Goal: Task Accomplishment & Management: Manage account settings

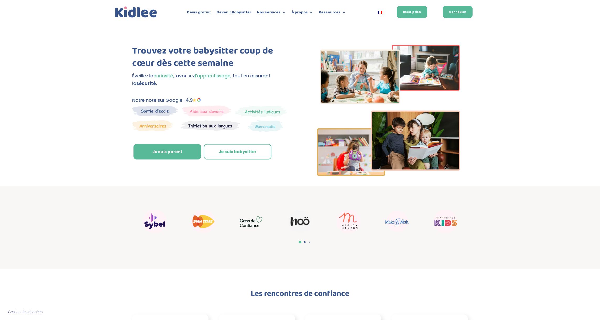
click at [467, 12] on link "Connexion" at bounding box center [458, 12] width 30 height 12
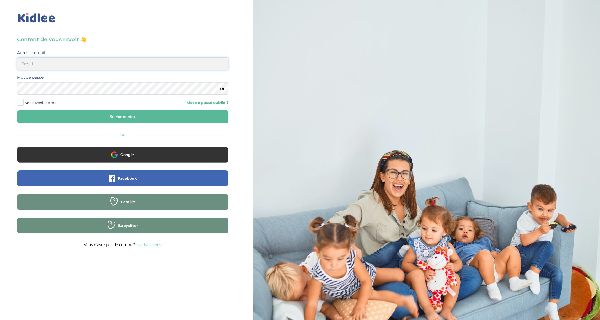
click at [96, 62] on input "email" at bounding box center [122, 63] width 211 height 13
type input "benjamin.chino@gmail.com"
click at [194, 103] on link "Mot de passe oublié ?" at bounding box center [178, 102] width 102 height 5
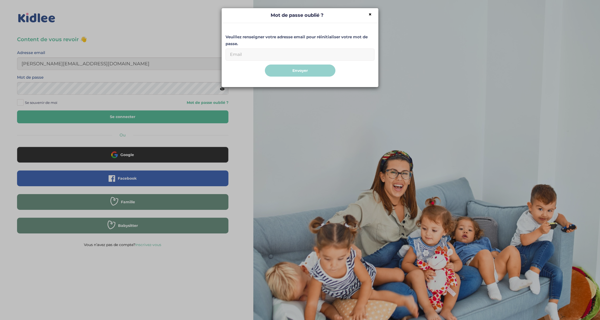
click at [269, 50] on input "Email" at bounding box center [299, 55] width 149 height 12
type input "benjamin.chino@gmail.com"
click at [265, 64] on button "Envoyer" at bounding box center [300, 70] width 71 height 12
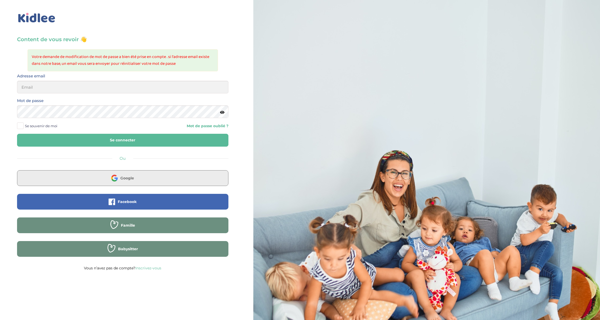
click at [116, 185] on button "Google" at bounding box center [122, 178] width 211 height 16
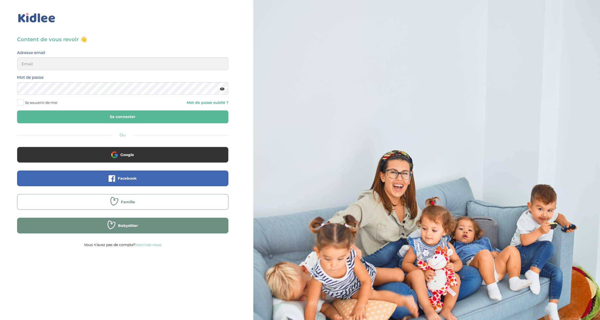
click at [109, 203] on button "Famille" at bounding box center [122, 202] width 211 height 16
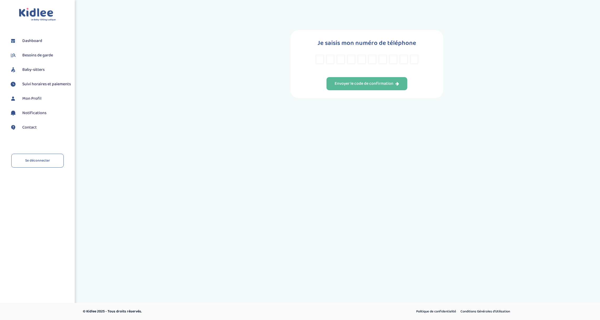
click at [32, 56] on span "Besoins de garde" at bounding box center [37, 55] width 31 height 6
click at [316, 58] on input "text" at bounding box center [320, 59] width 8 height 9
type input "0"
type input "6"
type input "2"
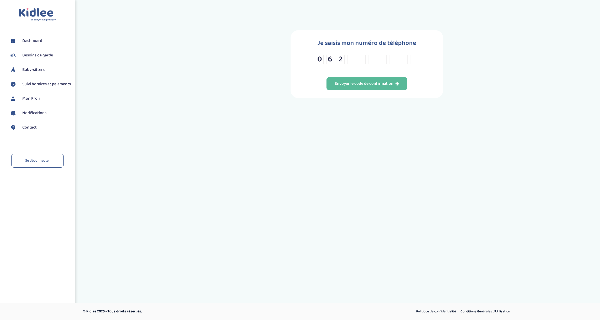
type input "6"
type input "2"
type input "7"
type input "1"
type input "6"
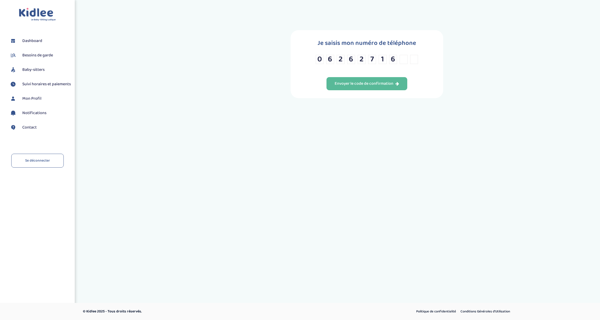
type input "8"
type input "1"
click at [365, 84] on div "Envoyer le code de confirmation" at bounding box center [367, 84] width 64 height 6
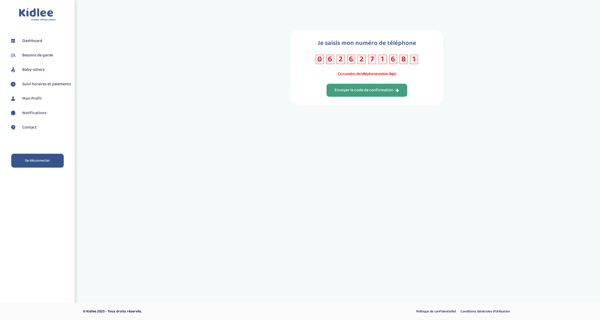
click at [24, 168] on link "Se déconnecter" at bounding box center [37, 161] width 52 height 14
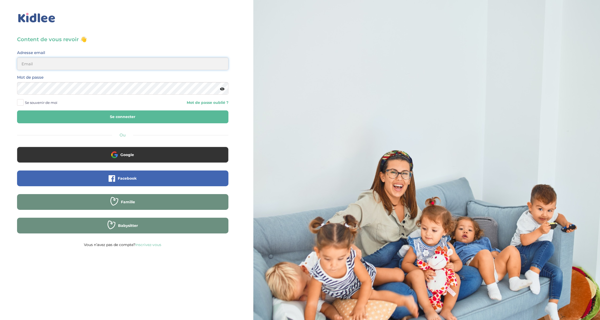
click at [147, 69] on input "email" at bounding box center [122, 63] width 211 height 13
